Goal: Browse casually

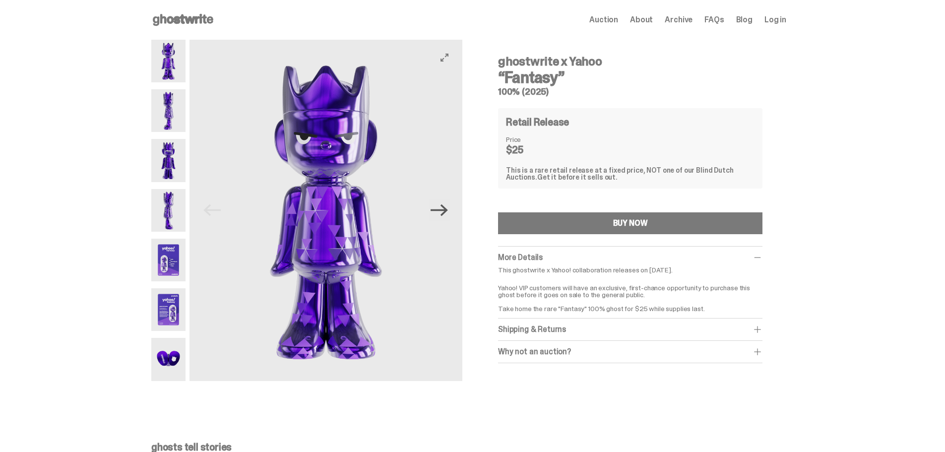
click at [444, 213] on icon "Next" at bounding box center [439, 209] width 17 height 17
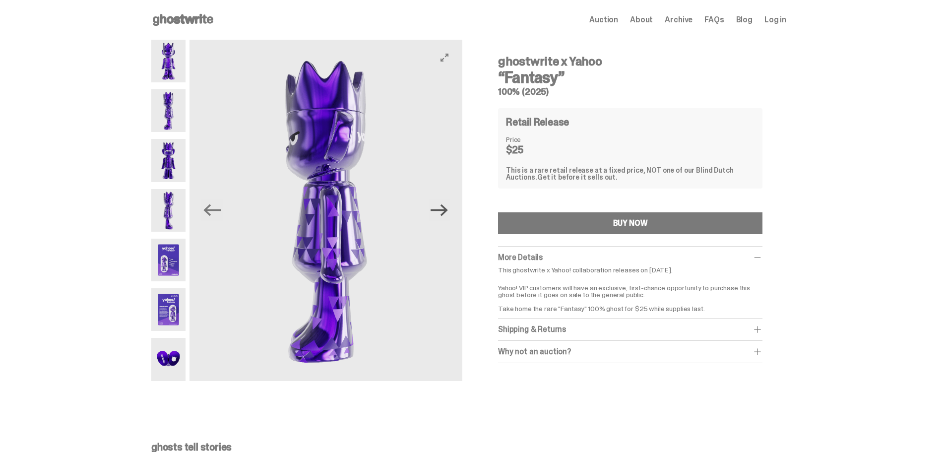
click at [444, 212] on icon "Next" at bounding box center [439, 209] width 17 height 17
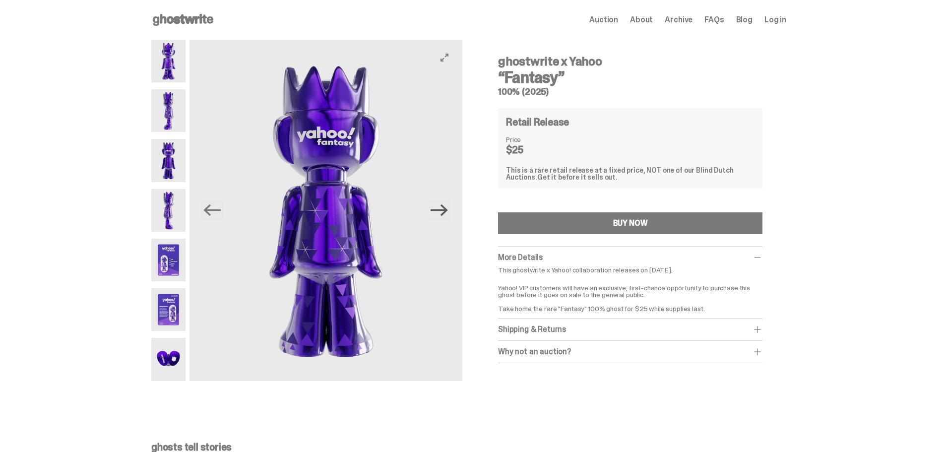
click at [444, 212] on icon "Next" at bounding box center [439, 209] width 17 height 17
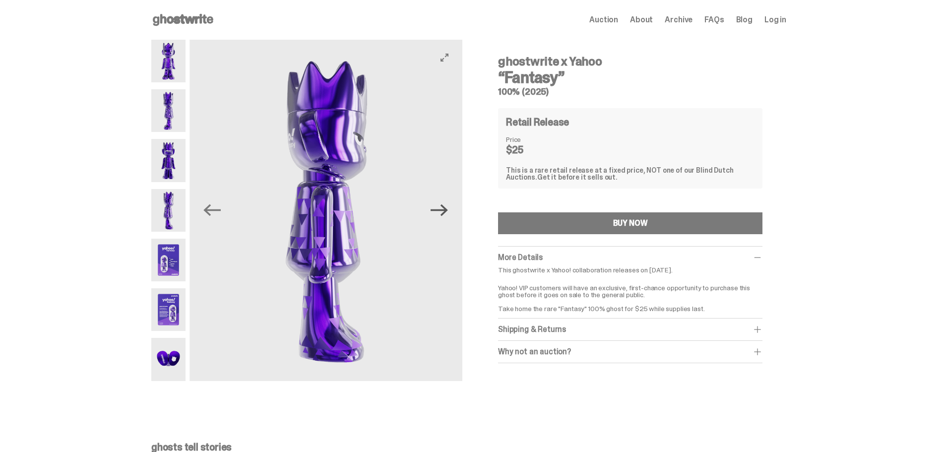
click at [444, 212] on icon "Next" at bounding box center [439, 209] width 17 height 17
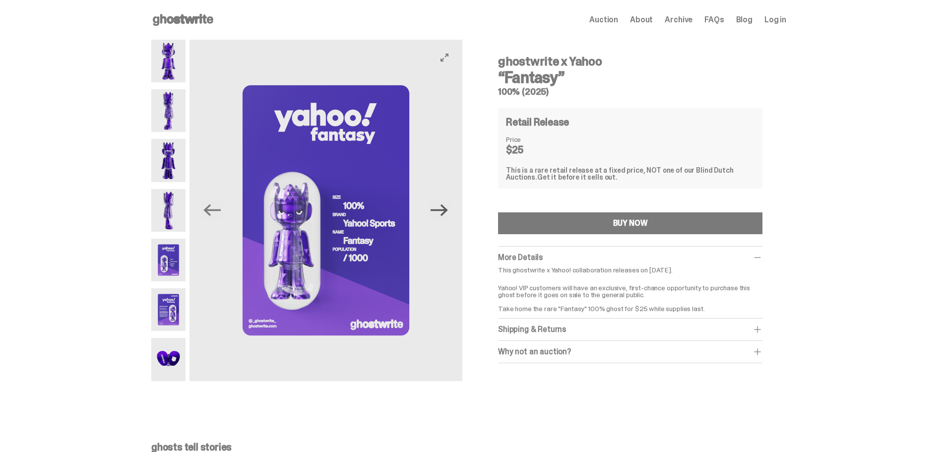
click at [444, 212] on icon "Next" at bounding box center [439, 209] width 17 height 17
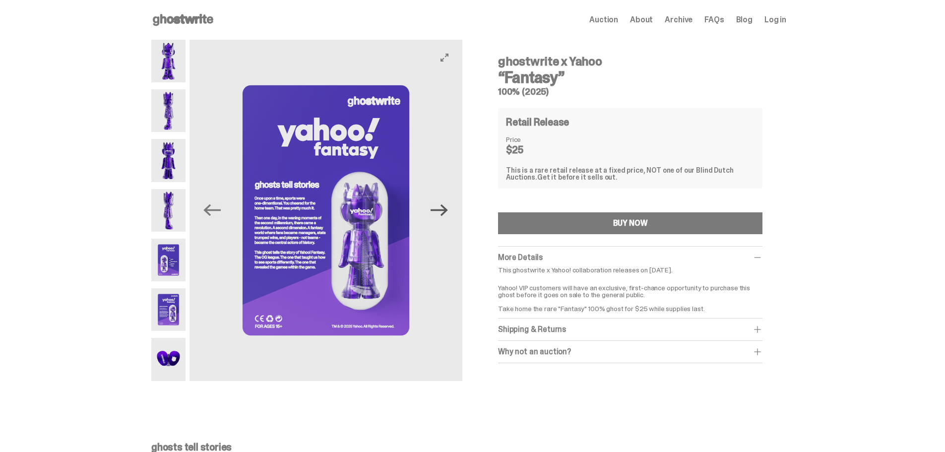
click at [444, 212] on icon "Next" at bounding box center [439, 209] width 17 height 17
